Goal: Find specific page/section: Find specific page/section

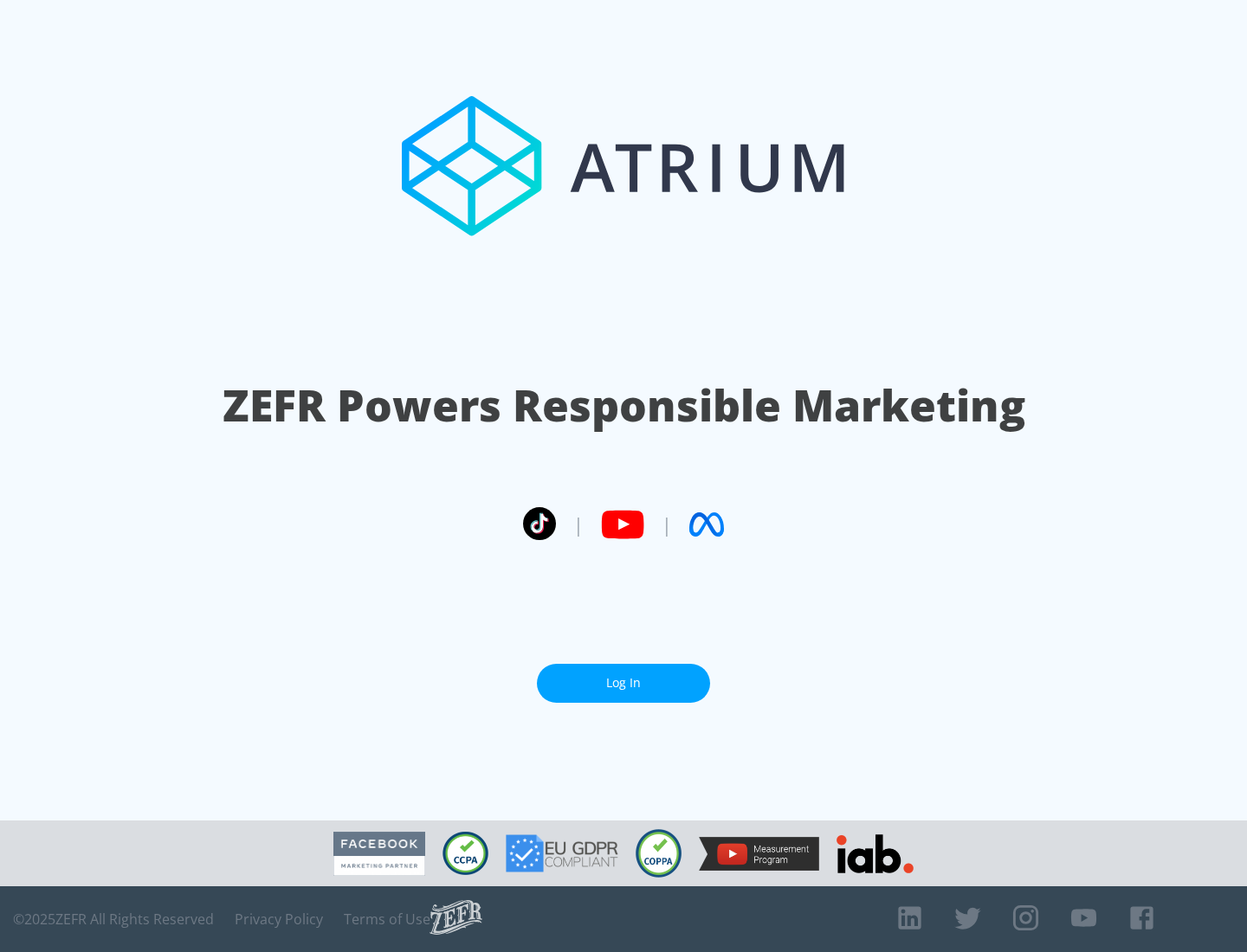
click at [624, 676] on link "Log In" at bounding box center [624, 683] width 173 height 39
